Goal: Transaction & Acquisition: Purchase product/service

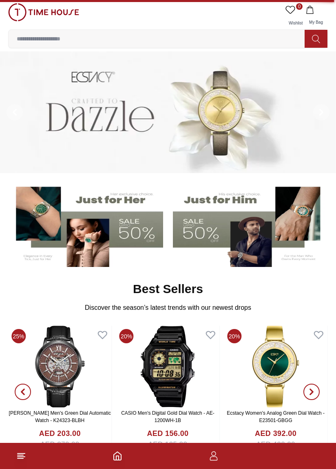
scroll to position [48, 0]
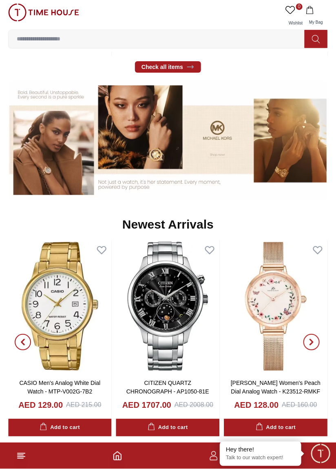
scroll to position [404, 0]
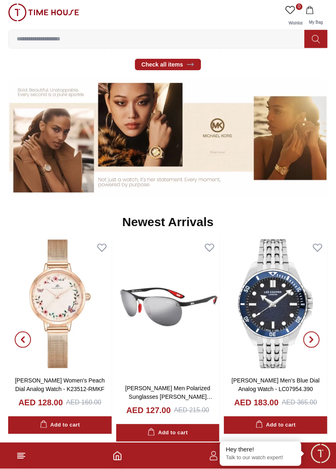
click at [314, 338] on icon "button" at bounding box center [312, 339] width 7 height 7
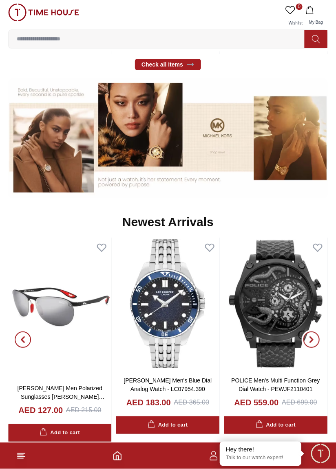
click at [312, 337] on icon "button" at bounding box center [312, 339] width 2 height 5
click at [309, 336] on icon "button" at bounding box center [312, 339] width 7 height 7
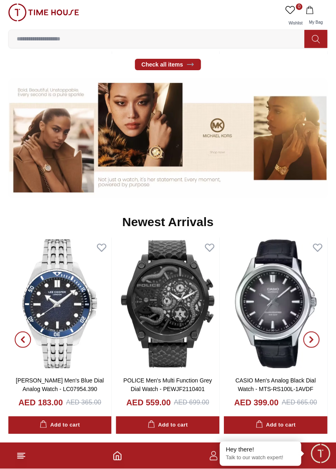
click at [305, 336] on span "button" at bounding box center [312, 340] width 16 height 16
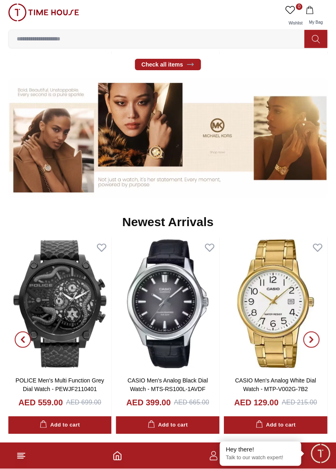
click at [302, 336] on button "button" at bounding box center [311, 340] width 29 height 204
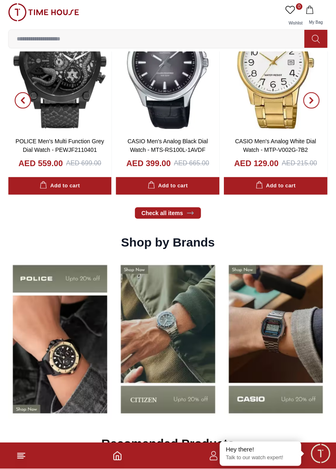
scroll to position [646, 0]
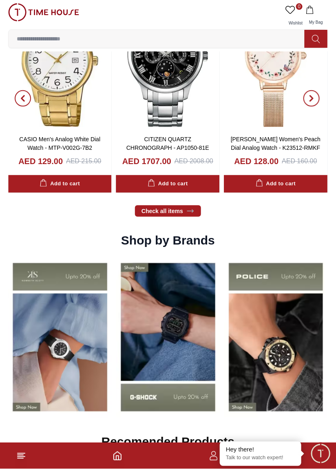
click at [111, 332] on img at bounding box center [60, 337] width 104 height 163
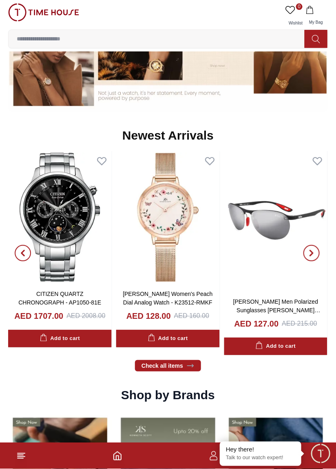
scroll to position [490, 0]
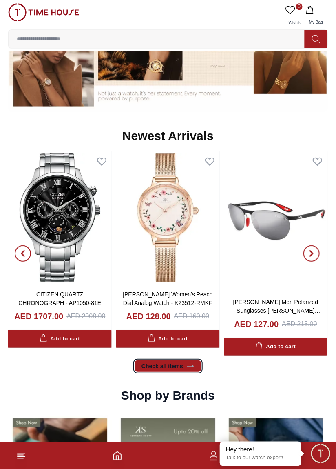
click at [164, 369] on link "Check all items" at bounding box center [168, 366] width 66 height 11
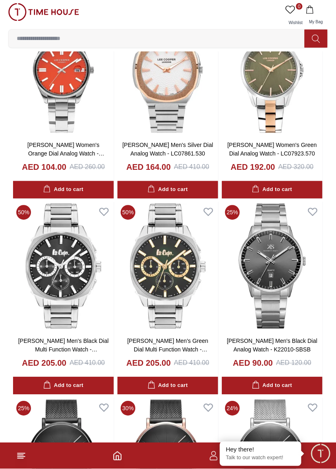
scroll to position [2126, 0]
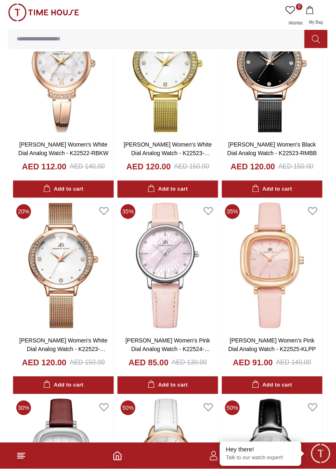
scroll to position [3238, 0]
